Goal: Complete application form: Complete application form

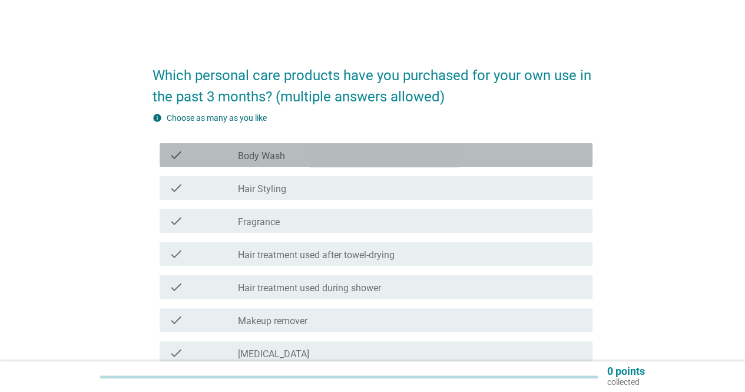
click at [319, 153] on div "check_box_outline_blank Body Wash" at bounding box center [410, 155] width 345 height 14
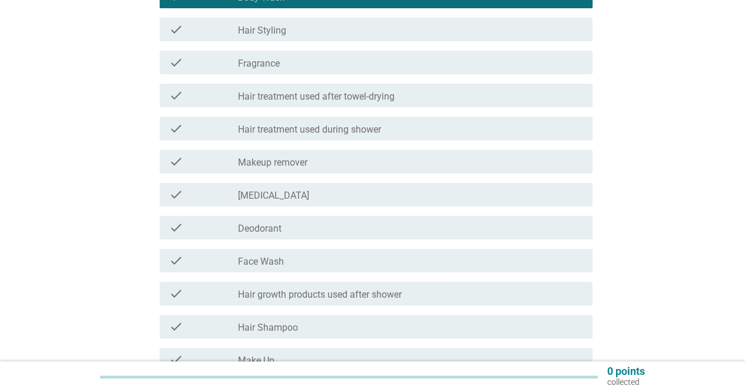
scroll to position [177, 0]
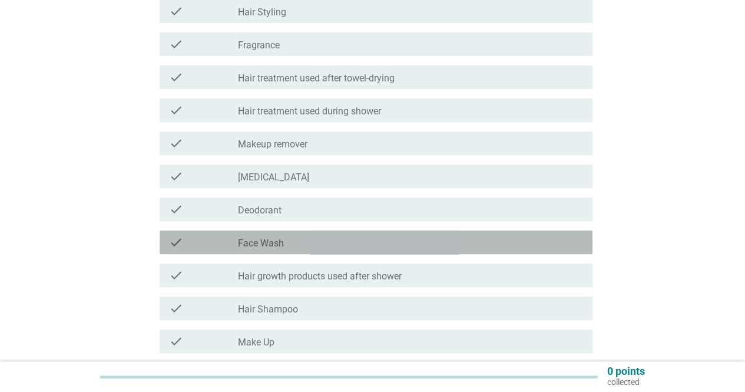
click at [279, 239] on label "Face Wash" at bounding box center [261, 243] width 46 height 12
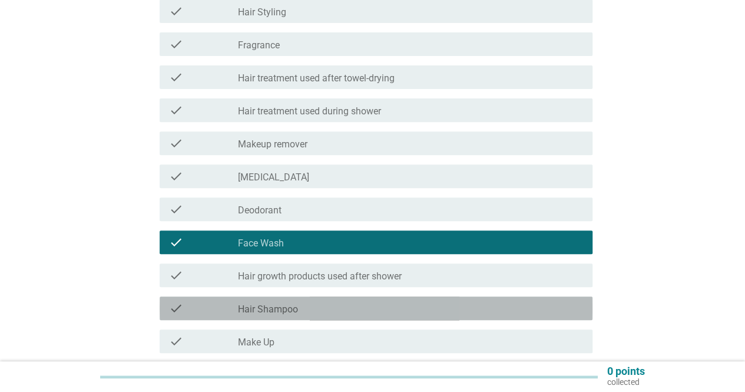
click at [283, 310] on label "Hair Shampoo" at bounding box center [268, 309] width 60 height 12
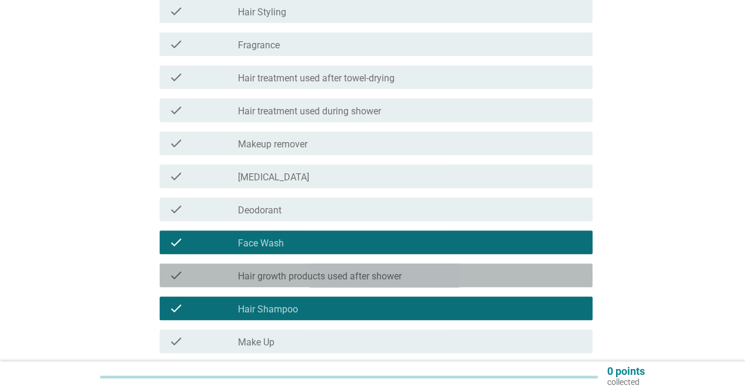
click at [295, 274] on label "Hair growth products used after shower" at bounding box center [320, 276] width 164 height 12
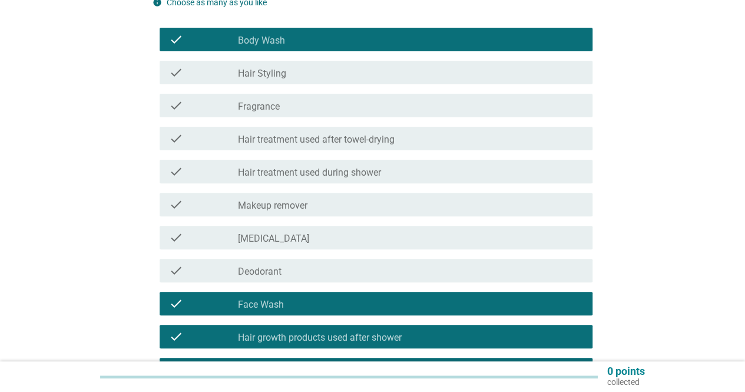
scroll to position [219, 0]
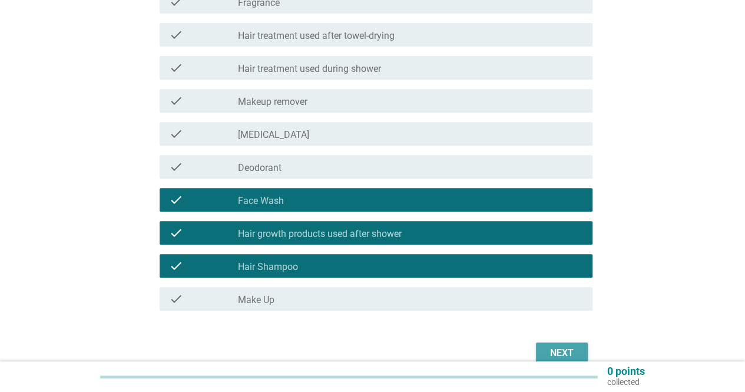
click at [547, 347] on div "Next" at bounding box center [561, 353] width 33 height 14
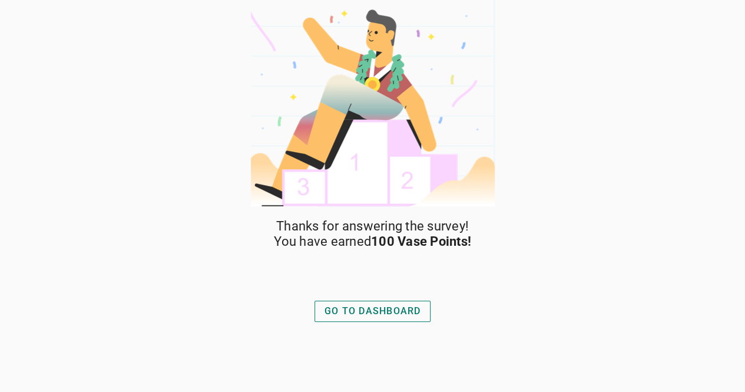
click at [333, 309] on div "GO TO DASHBOARD" at bounding box center [373, 311] width 97 height 14
